Goal: Entertainment & Leisure: Browse casually

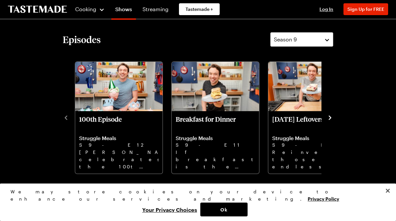
scroll to position [163, 0]
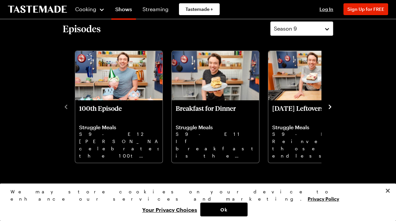
click at [331, 109] on icon "navigate to next item" at bounding box center [330, 106] width 3 height 4
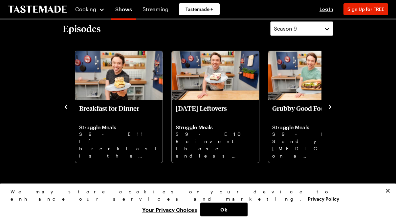
click at [331, 109] on icon "navigate to next item" at bounding box center [330, 106] width 3 height 4
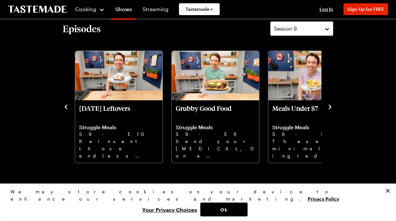
click at [331, 109] on icon "navigate to next item" at bounding box center [330, 106] width 3 height 4
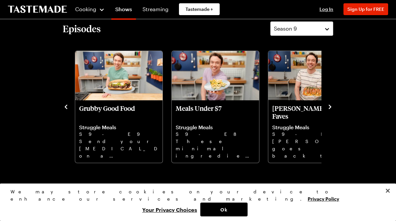
click at [331, 109] on icon "navigate to next item" at bounding box center [330, 106] width 3 height 4
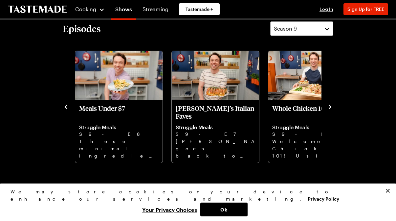
click at [331, 109] on icon "navigate to next item" at bounding box center [330, 106] width 3 height 4
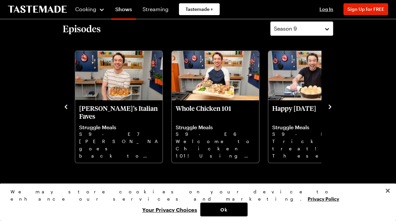
click at [331, 109] on icon "navigate to next item" at bounding box center [330, 106] width 3 height 4
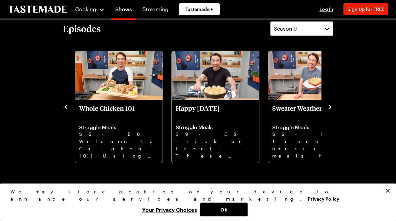
click at [331, 109] on icon "navigate to next item" at bounding box center [330, 106] width 3 height 4
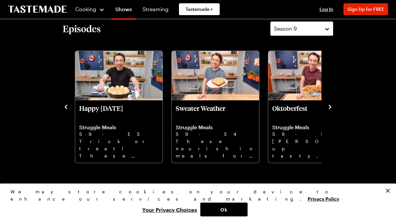
click at [331, 109] on icon "navigate to next item" at bounding box center [330, 106] width 3 height 4
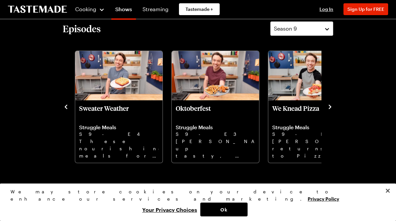
click at [331, 109] on icon "navigate to next item" at bounding box center [330, 106] width 3 height 4
